Goal: Information Seeking & Learning: Learn about a topic

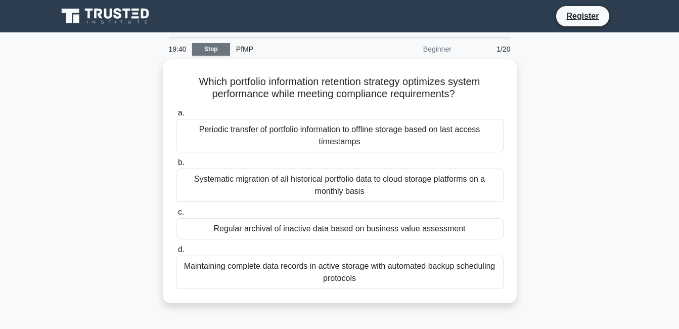
click at [213, 50] on link "Stop" at bounding box center [211, 49] width 38 height 13
